Goal: Task Accomplishment & Management: Manage account settings

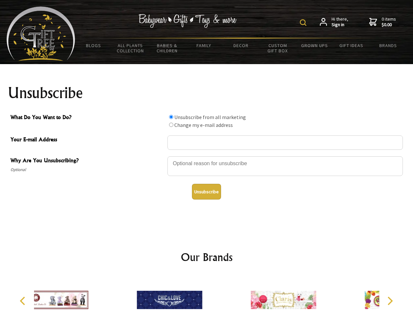
click at [304, 23] on img at bounding box center [303, 22] width 7 height 7
click at [207, 156] on div at bounding box center [284, 167] width 235 height 23
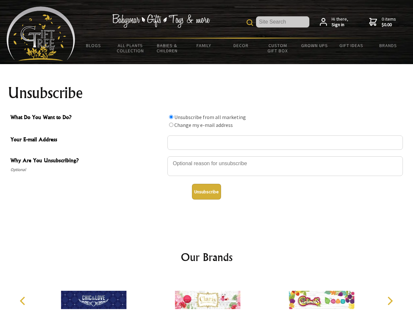
click at [171, 117] on input "What Do You Want to Do?" at bounding box center [171, 117] width 4 height 4
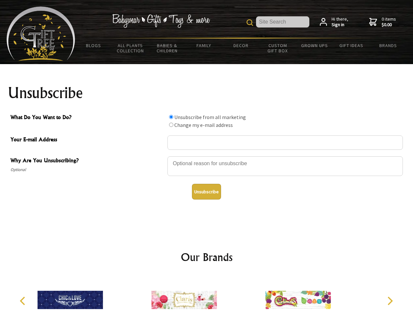
click at [171, 124] on input "What Do You Want to Do?" at bounding box center [171, 125] width 4 height 4
radio input "true"
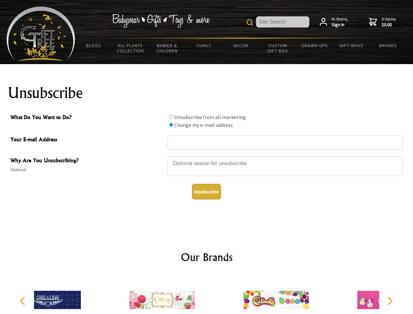
click at [206, 191] on button "Unsubscribe" at bounding box center [206, 192] width 29 height 16
click at [219, 294] on div at bounding box center [276, 300] width 114 height 51
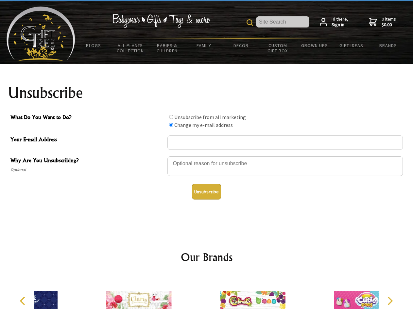
click at [24, 301] on icon "Previous" at bounding box center [23, 300] width 8 height 8
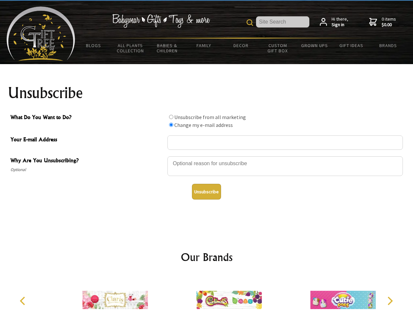
click at [389, 301] on icon "Next" at bounding box center [389, 300] width 8 height 8
